Goal: Task Accomplishment & Management: Complete application form

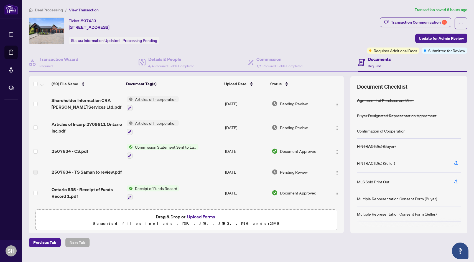
click at [50, 9] on span "Deal Processing" at bounding box center [49, 9] width 28 height 5
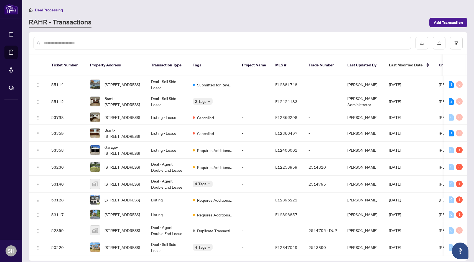
click at [77, 41] on input "text" at bounding box center [225, 43] width 363 height 6
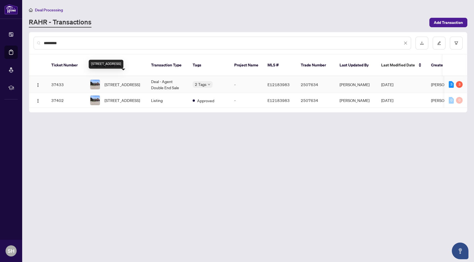
type input "*********"
click at [118, 81] on span "[STREET_ADDRESS]" at bounding box center [123, 84] width 36 height 6
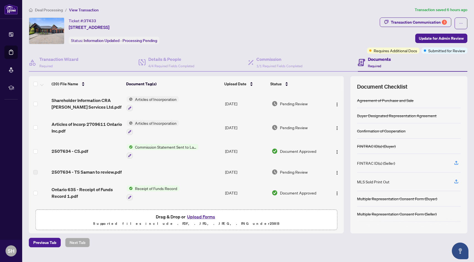
click at [201, 218] on button "Upload Forms" at bounding box center [201, 216] width 31 height 7
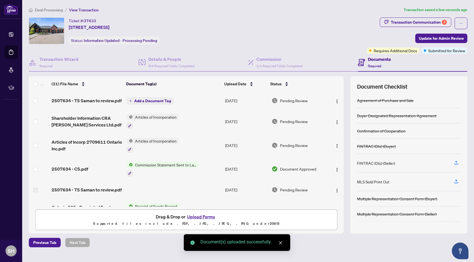
click at [154, 99] on span "Add a Document Tag" at bounding box center [152, 101] width 37 height 4
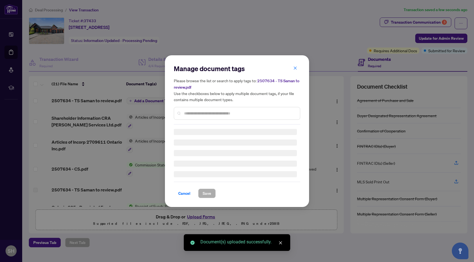
click at [219, 111] on div "Manage document tags Please browse the list or search to apply tags to: 2507634…" at bounding box center [237, 94] width 127 height 60
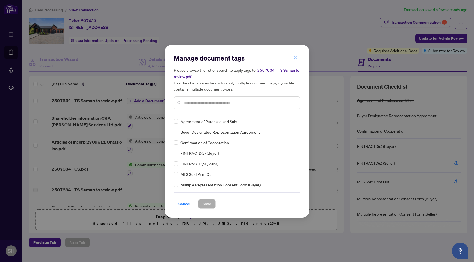
click at [216, 105] on input "text" at bounding box center [240, 103] width 112 height 6
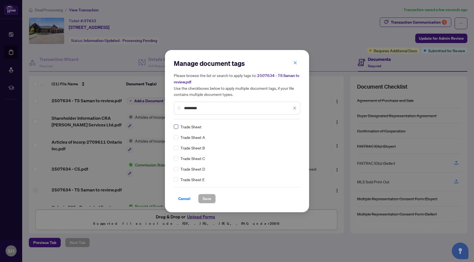
type input "*********"
click at [205, 200] on span "Save" at bounding box center [207, 198] width 9 height 9
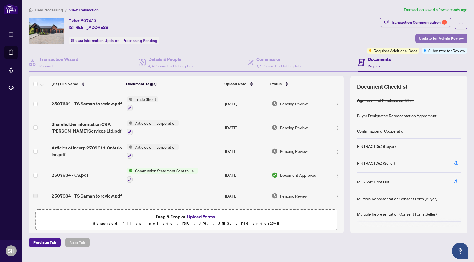
click at [445, 39] on span "Update for Admin Review" at bounding box center [441, 38] width 45 height 9
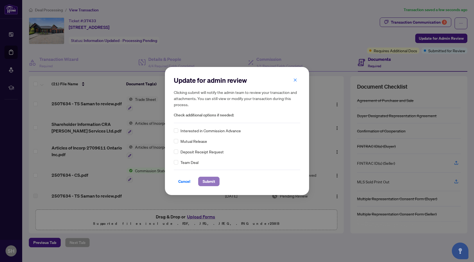
click at [212, 178] on span "Submit" at bounding box center [209, 181] width 12 height 9
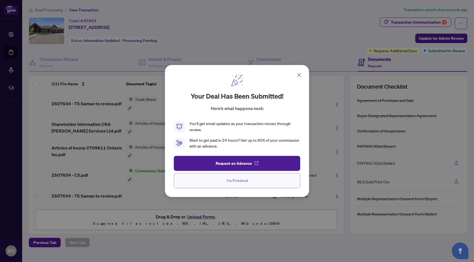
click at [241, 177] on span "I'm Finished" at bounding box center [237, 180] width 21 height 9
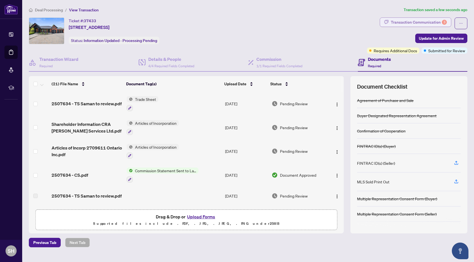
click at [423, 23] on div "Transaction Communication 3" at bounding box center [419, 22] width 56 height 9
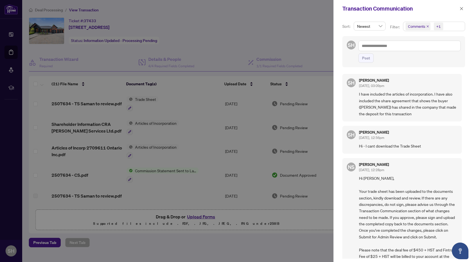
click at [429, 26] on icon "close" at bounding box center [428, 26] width 3 height 3
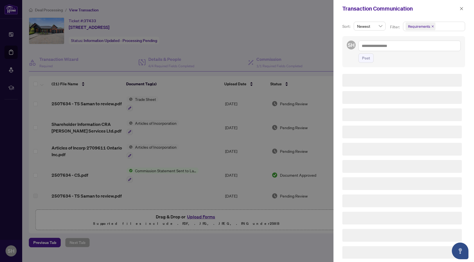
click at [429, 26] on span "Requirements" at bounding box center [419, 27] width 22 height 6
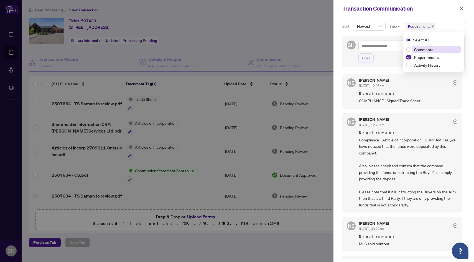
click at [433, 26] on icon "close" at bounding box center [433, 26] width 2 height 2
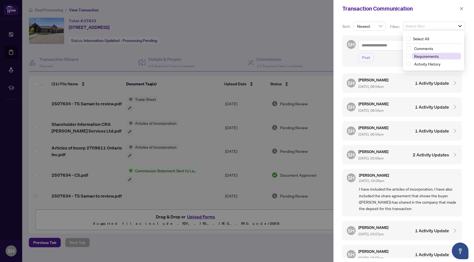
click at [426, 53] on span "Requirements" at bounding box center [436, 56] width 49 height 7
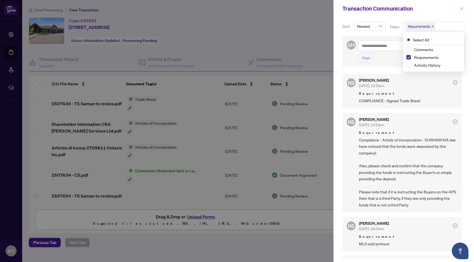
click at [462, 7] on icon "close" at bounding box center [462, 9] width 4 height 4
